Goal: Task Accomplishment & Management: Manage account settings

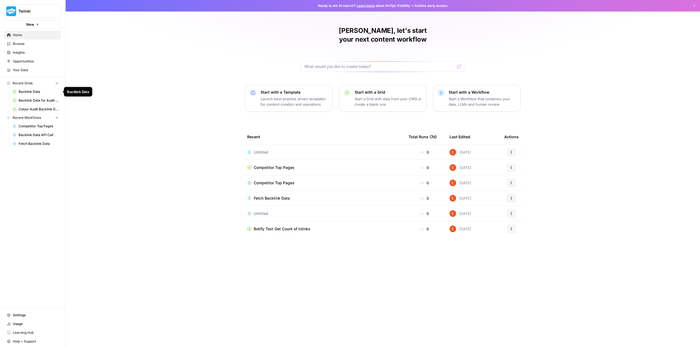
click at [30, 94] on span "Backlink Data" at bounding box center [39, 91] width 40 height 5
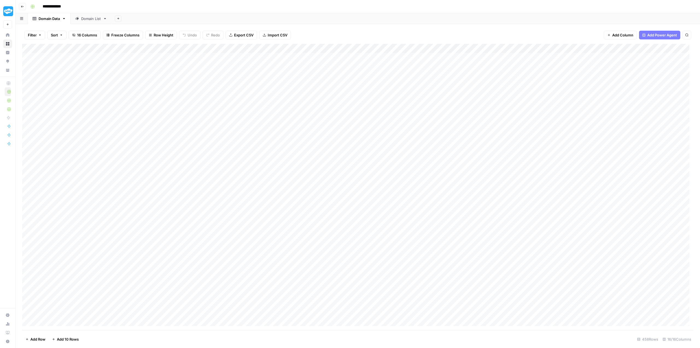
click at [87, 19] on div "Domain List" at bounding box center [91, 18] width 20 height 5
click at [161, 48] on div "Add Column" at bounding box center [358, 187] width 672 height 286
click at [152, 80] on span "Edit Schedule" at bounding box center [155, 81] width 48 height 5
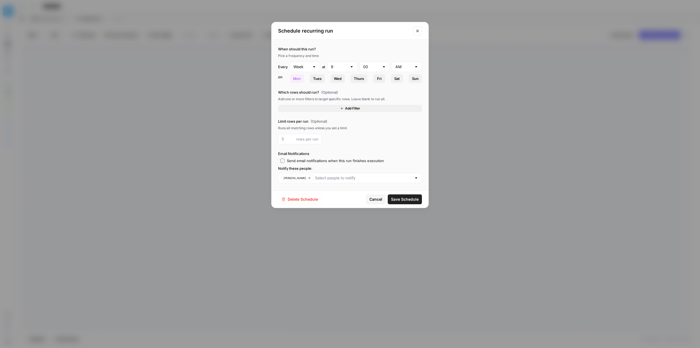
click at [352, 66] on div at bounding box center [352, 66] width 4 height 5
click at [340, 134] on span "7" at bounding box center [341, 133] width 19 height 5
type input "7"
click at [416, 198] on span "Save Schedule" at bounding box center [405, 198] width 28 height 5
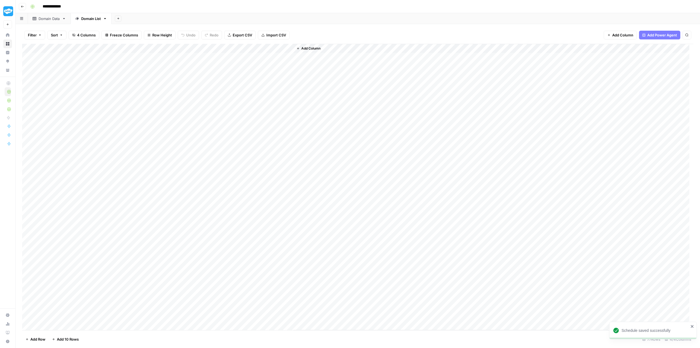
click at [38, 21] on link "Domain Data" at bounding box center [49, 18] width 43 height 11
click at [23, 7] on icon "button" at bounding box center [22, 6] width 3 height 3
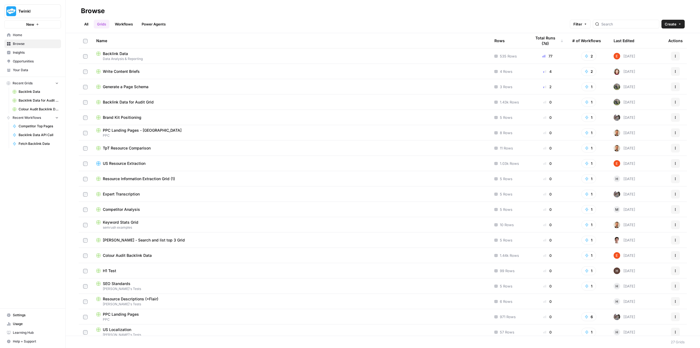
click at [140, 103] on span "Backlink Data for Audit Grid" at bounding box center [128, 101] width 51 height 5
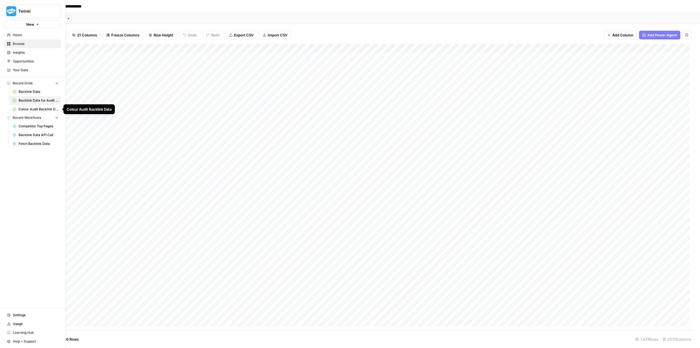
click at [39, 107] on span "Colour Audit Backlink Data" at bounding box center [39, 109] width 40 height 5
click at [10, 36] on icon at bounding box center [9, 35] width 4 height 4
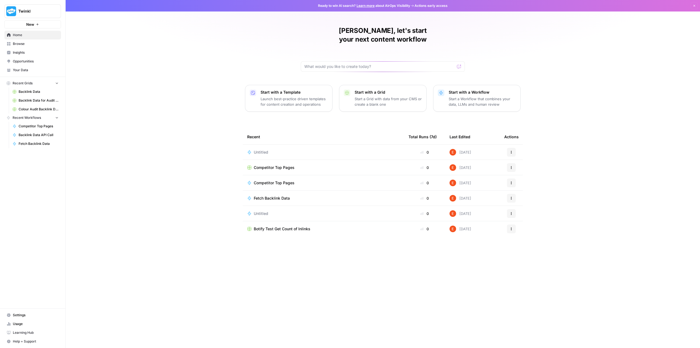
click at [36, 93] on span "Backlink Data" at bounding box center [39, 91] width 40 height 5
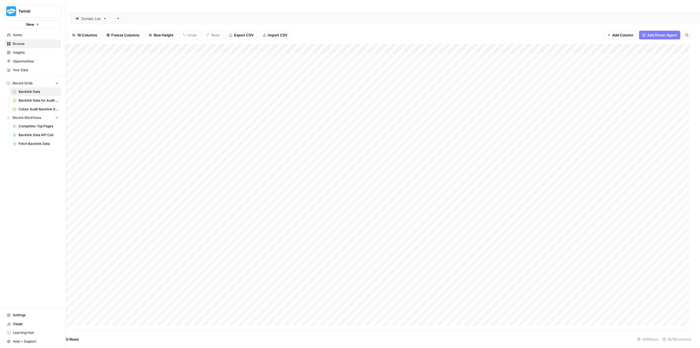
click at [7, 36] on icon at bounding box center [9, 35] width 4 height 4
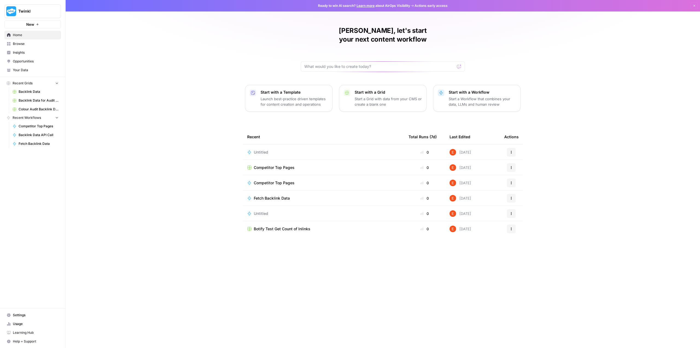
click at [18, 45] on span "Browse" at bounding box center [36, 43] width 46 height 5
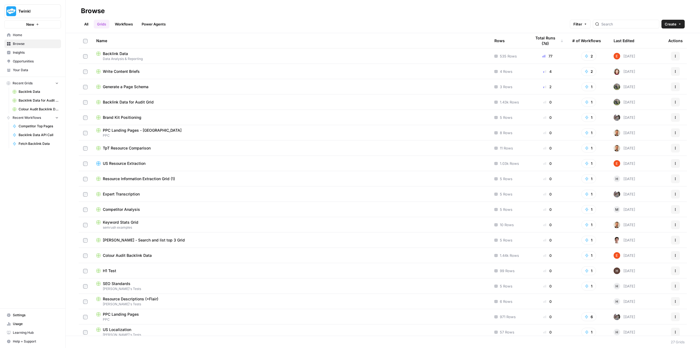
click at [91, 22] on link "All" at bounding box center [86, 24] width 11 height 9
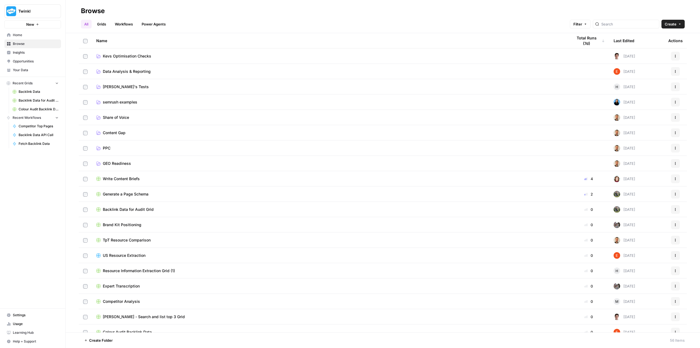
click at [134, 72] on span "Data Analysis & Reporting" at bounding box center [127, 71] width 48 height 5
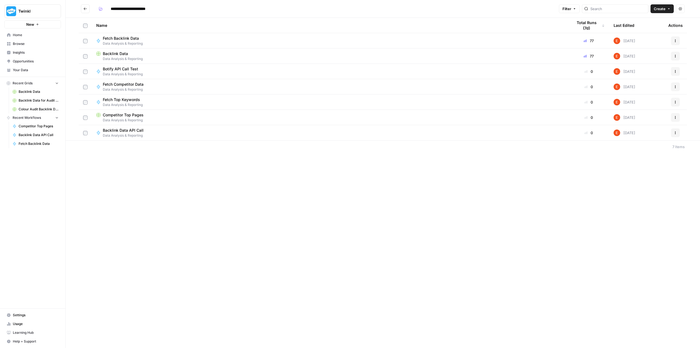
click at [137, 115] on span "Competitor Top Pages" at bounding box center [123, 114] width 41 height 5
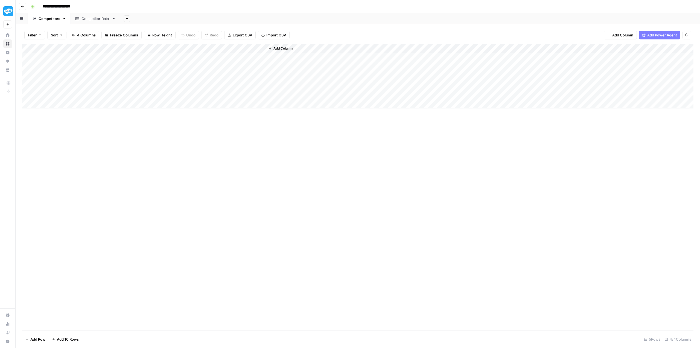
click at [205, 48] on div "Add Column" at bounding box center [358, 76] width 672 height 65
click at [187, 83] on span "Schedule" at bounding box center [187, 81] width 48 height 5
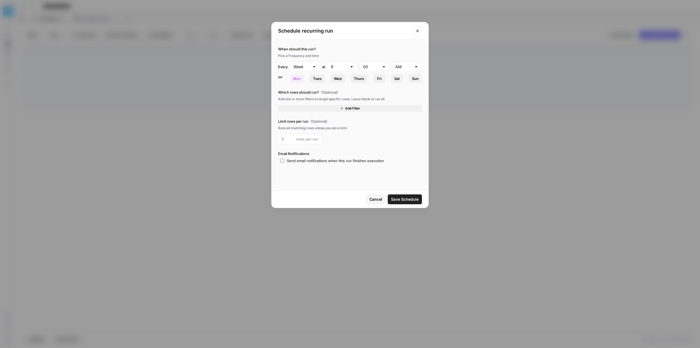
click at [301, 77] on span "Mon" at bounding box center [297, 78] width 8 height 5
click at [357, 67] on div "9" at bounding box center [342, 67] width 30 height 10
click at [346, 134] on span "7" at bounding box center [341, 133] width 19 height 5
type input "7"
click at [291, 175] on div at bounding box center [350, 178] width 144 height 10
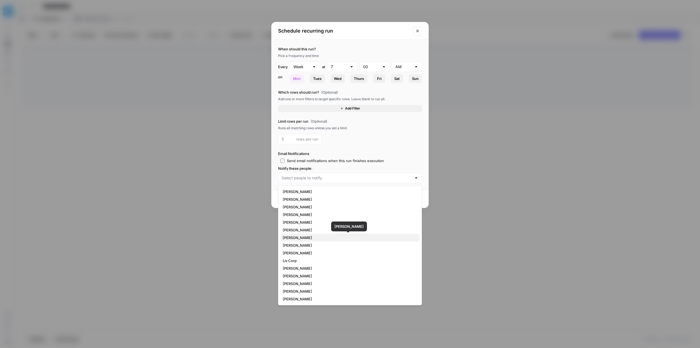
click at [302, 236] on span "[PERSON_NAME]" at bounding box center [349, 237] width 132 height 5
click at [410, 146] on div "When should this run? Pick a frequency and time Every Week at 7 00 AM [DATE] Tu…" at bounding box center [350, 115] width 157 height 150
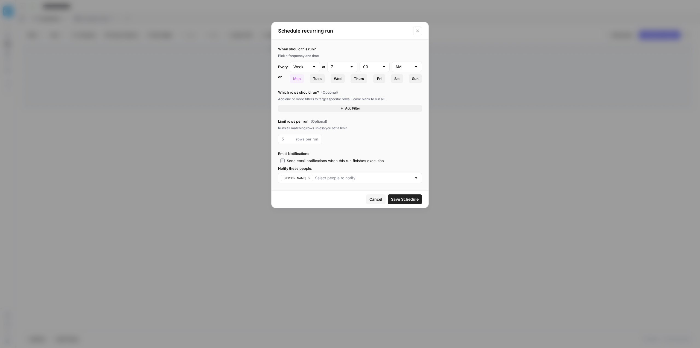
click at [412, 199] on span "Save Schedule" at bounding box center [405, 198] width 28 height 5
